Goal: Download file/media

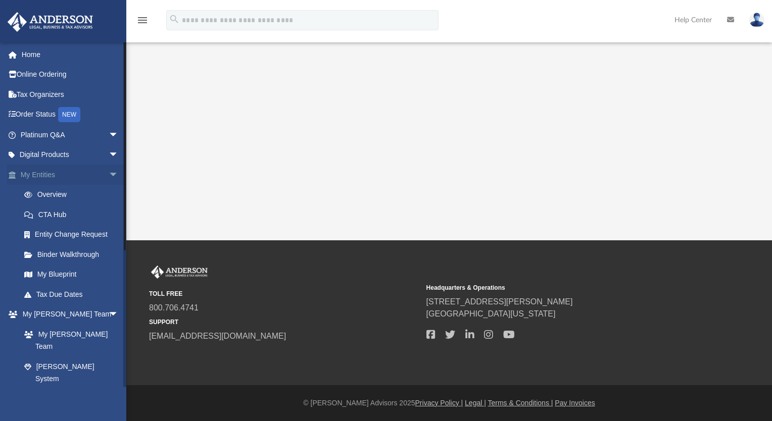
click at [56, 171] on link "My Entities arrow_drop_down" at bounding box center [70, 175] width 127 height 20
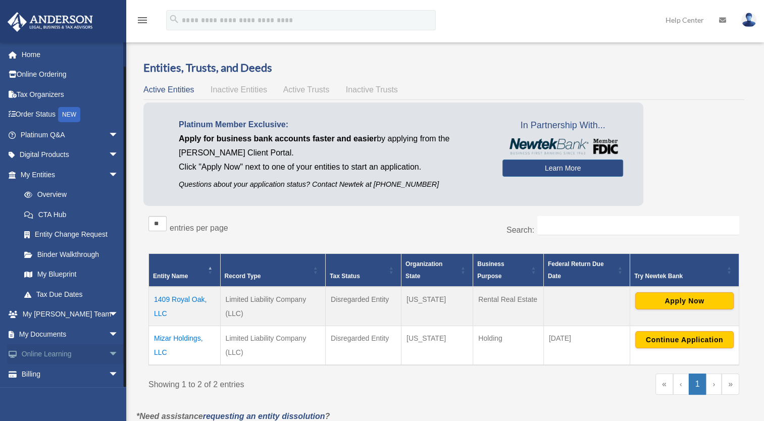
scroll to position [19, 0]
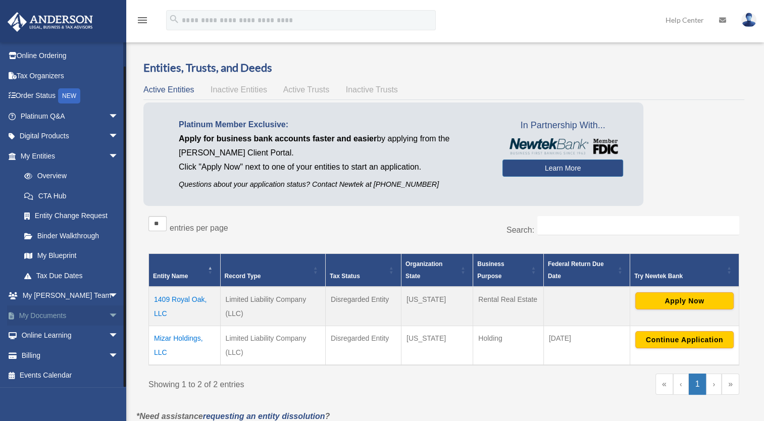
click at [109, 315] on span "arrow_drop_down" at bounding box center [119, 315] width 20 height 21
click at [52, 334] on link "Box" at bounding box center [74, 336] width 120 height 20
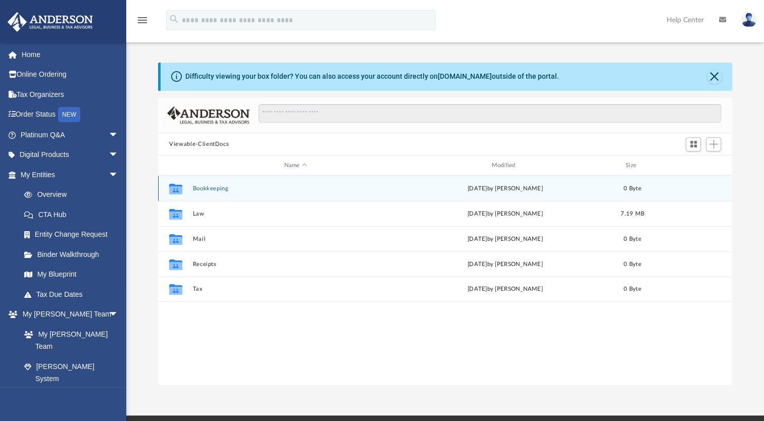
scroll to position [222, 566]
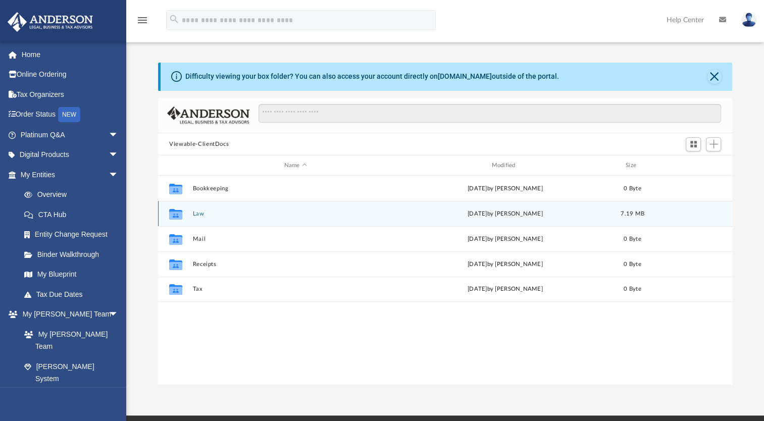
click at [198, 218] on div "Collaborated Folder Law today by Mya Ford 7.19 MB" at bounding box center [445, 213] width 574 height 25
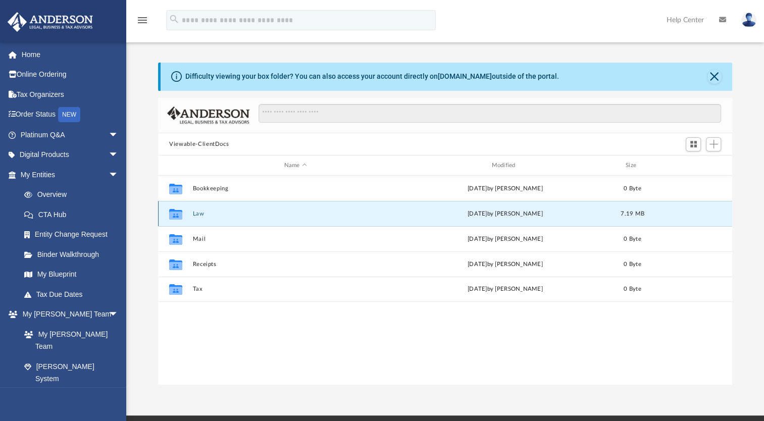
click at [197, 215] on button "Law" at bounding box center [296, 214] width 206 height 7
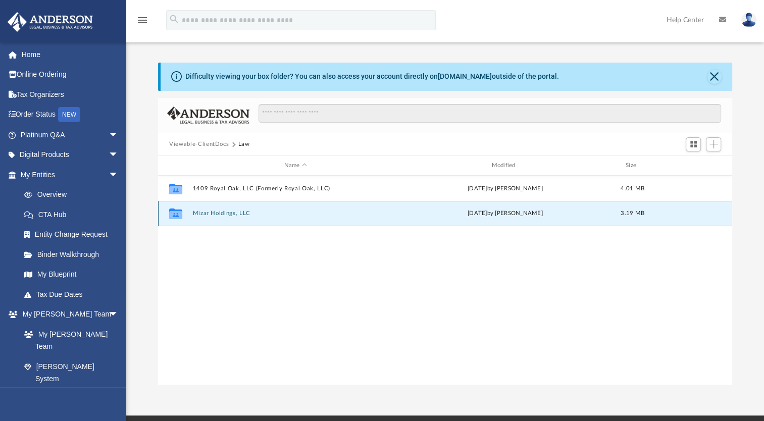
click at [197, 215] on button "Mizar Holdings, LLC" at bounding box center [296, 213] width 206 height 7
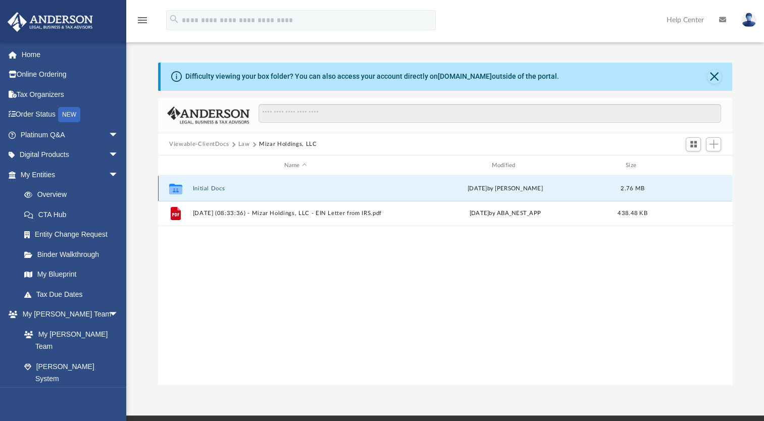
click at [202, 189] on button "Initial Docs" at bounding box center [296, 188] width 206 height 7
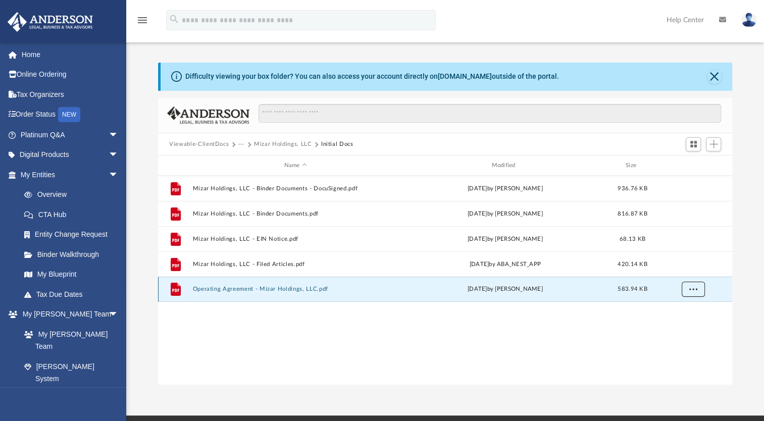
click at [692, 290] on span "More options" at bounding box center [693, 289] width 8 height 6
click at [679, 326] on li "Download" at bounding box center [684, 326] width 29 height 11
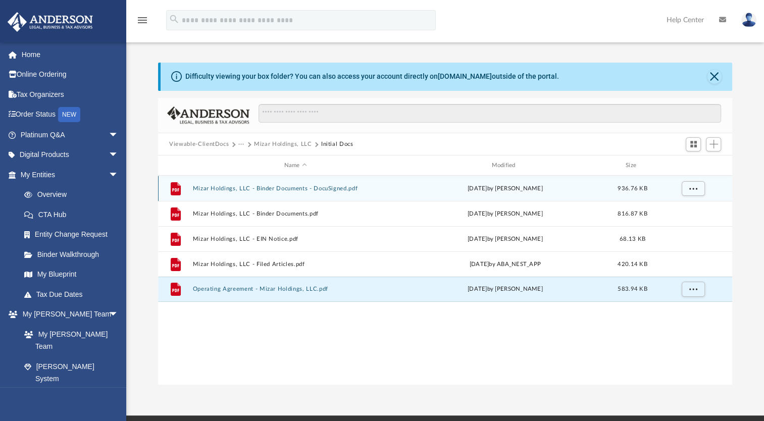
click at [287, 190] on button "Mizar Holdings, LLC - Binder Documents - DocuSigned.pdf" at bounding box center [296, 188] width 206 height 7
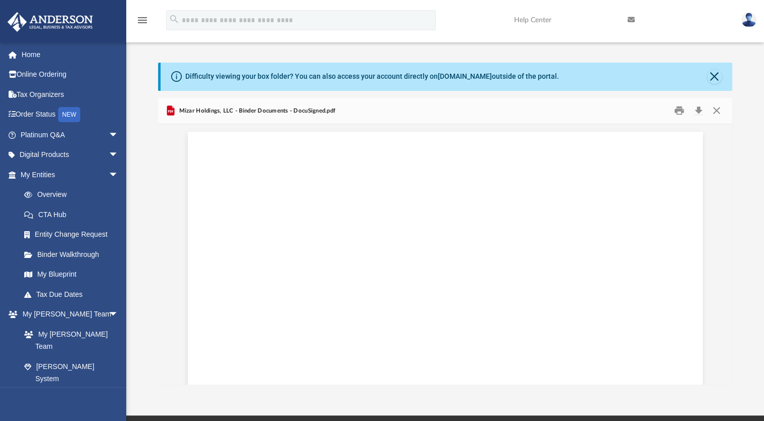
scroll to position [21813, 0]
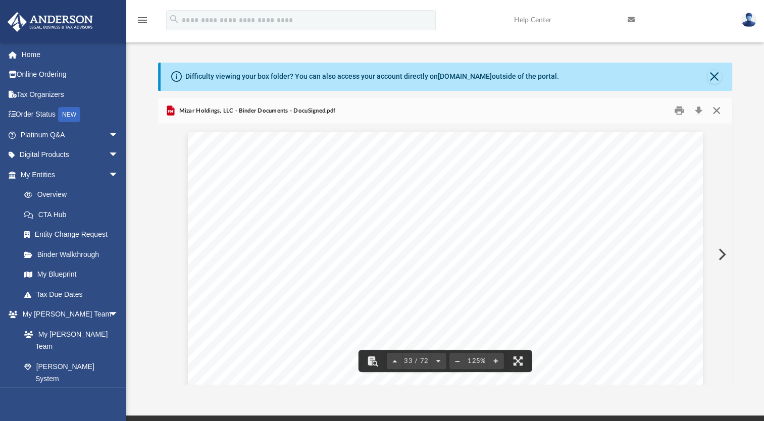
click at [714, 110] on button "Close" at bounding box center [716, 111] width 18 height 16
